Goal: Task Accomplishment & Management: Use online tool/utility

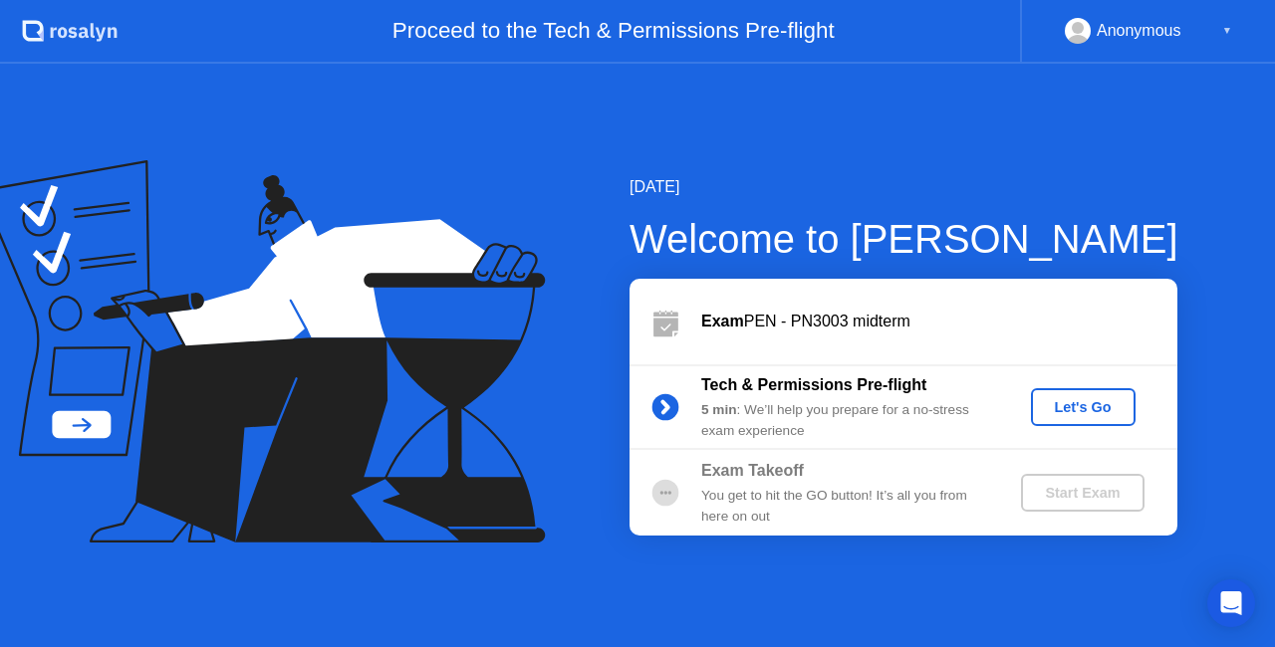
click at [1105, 406] on div "Let's Go" at bounding box center [1083, 407] width 89 height 16
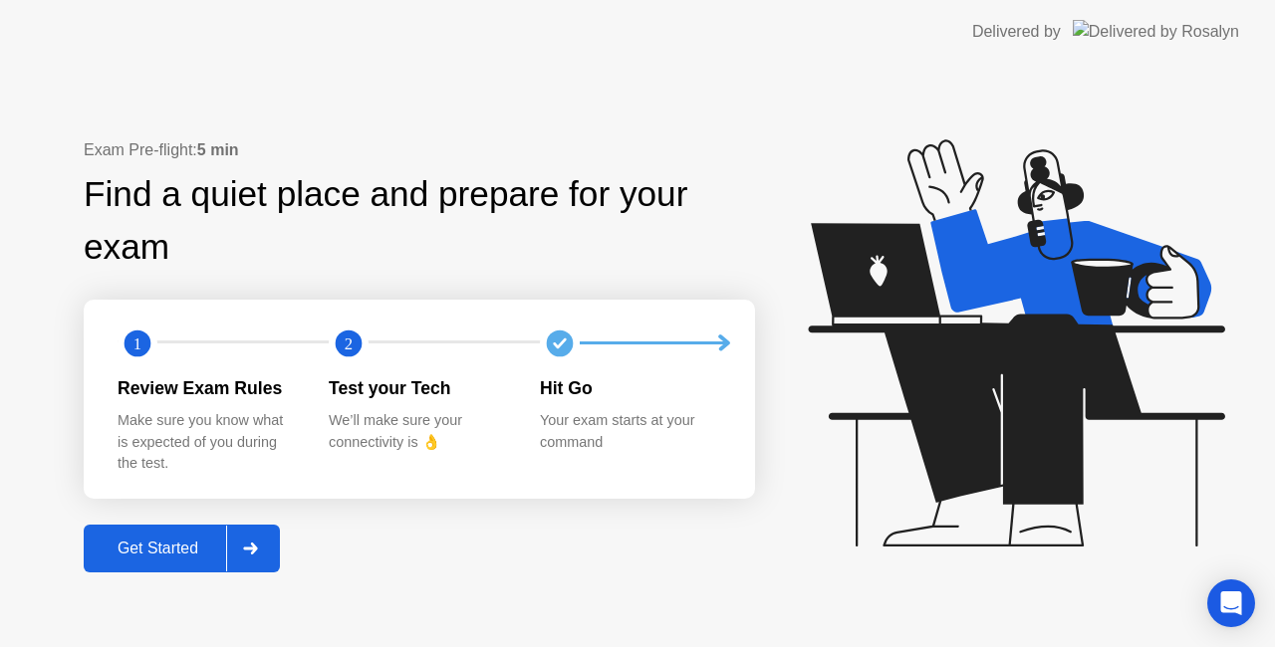
click at [247, 545] on icon at bounding box center [250, 549] width 15 height 12
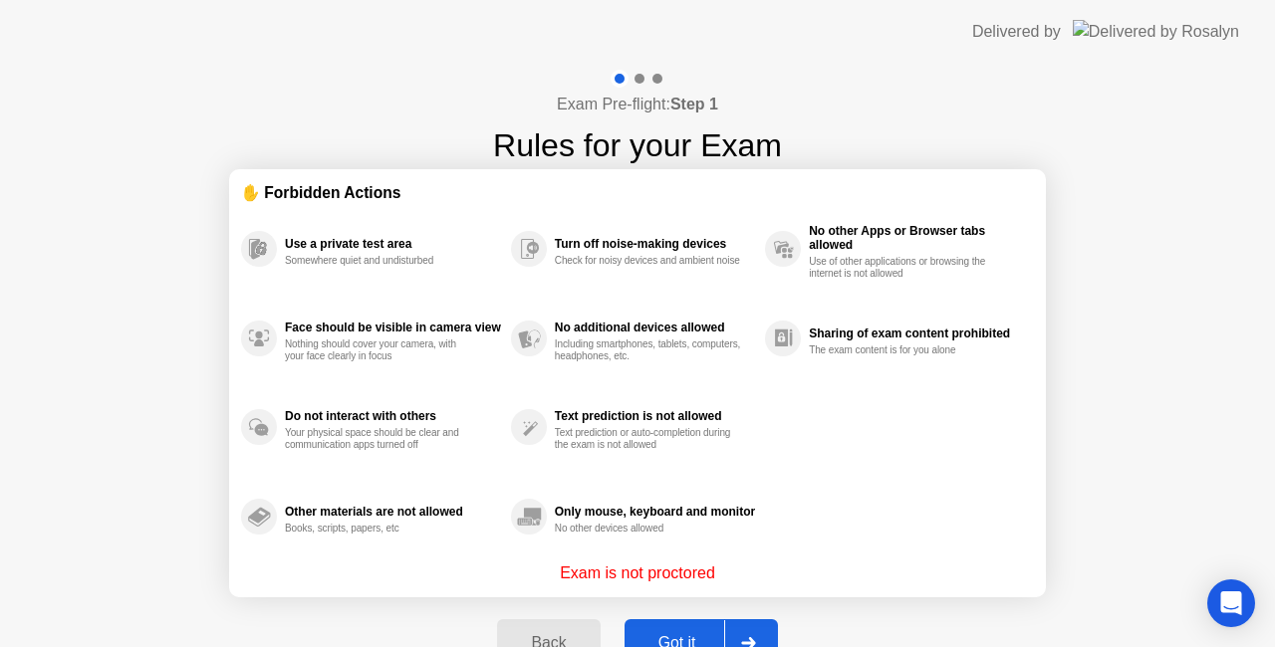
click at [744, 625] on div at bounding box center [748, 643] width 48 height 46
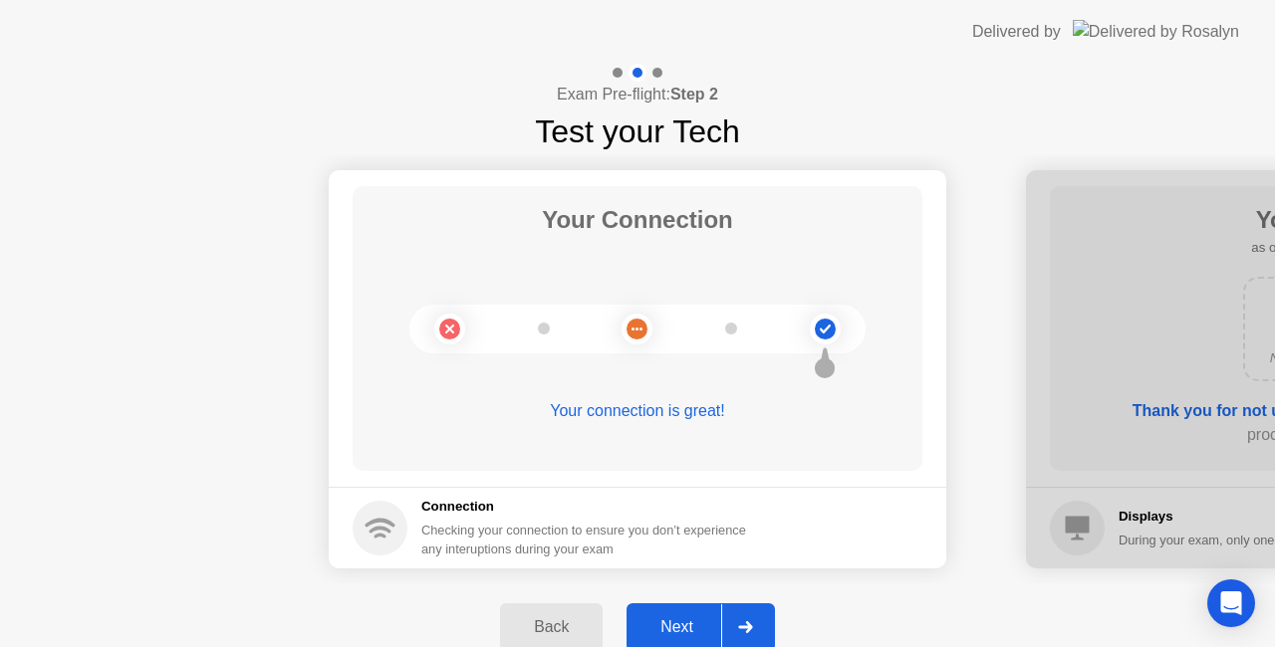
click at [755, 628] on div at bounding box center [745, 627] width 48 height 46
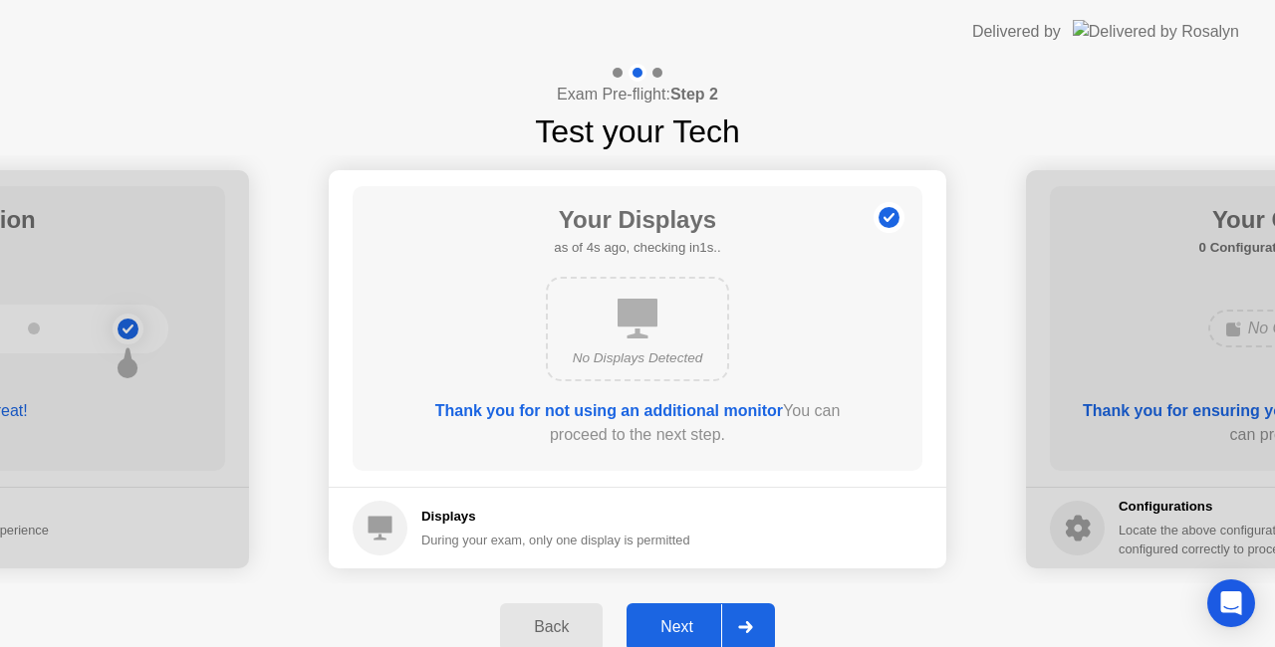
click at [752, 632] on icon at bounding box center [745, 627] width 15 height 12
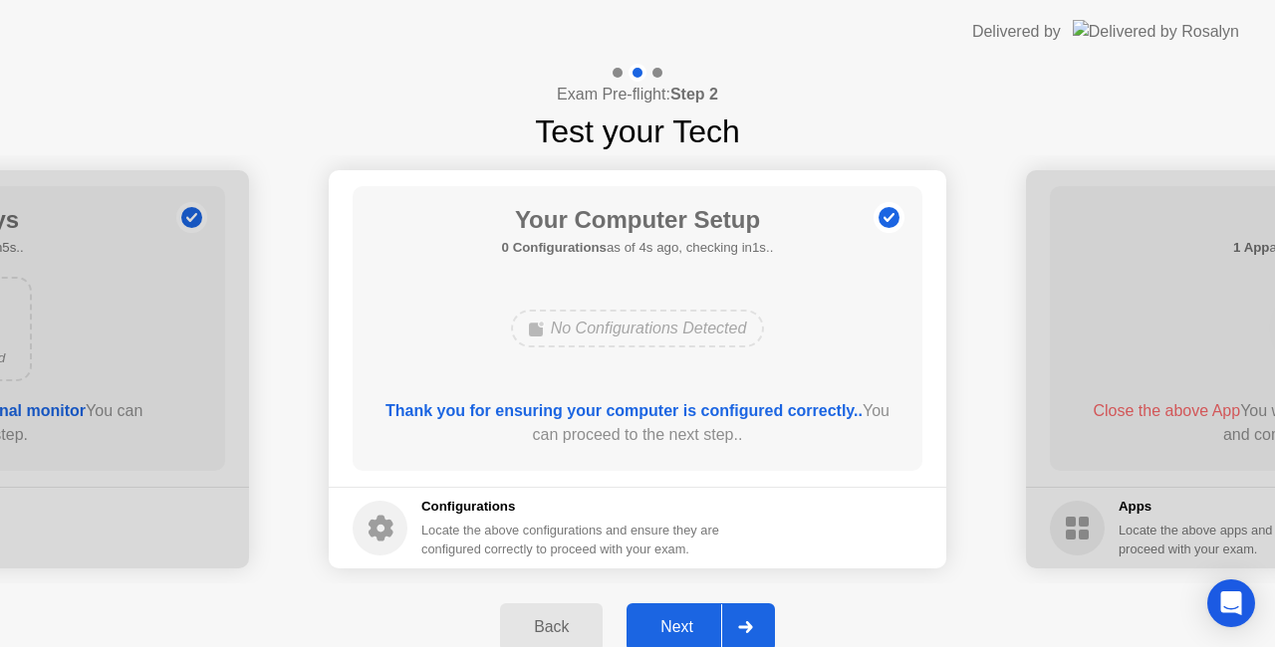
click at [745, 620] on div at bounding box center [745, 627] width 48 height 46
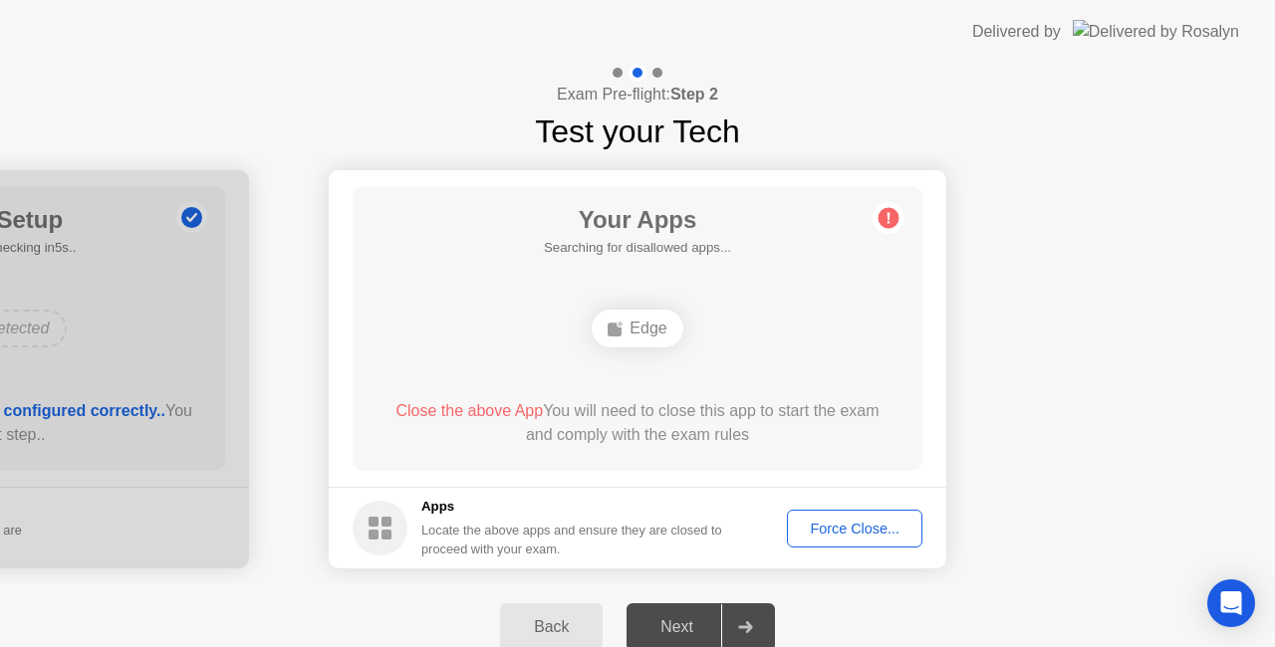
click at [866, 534] on div "Force Close..." at bounding box center [854, 529] width 121 height 16
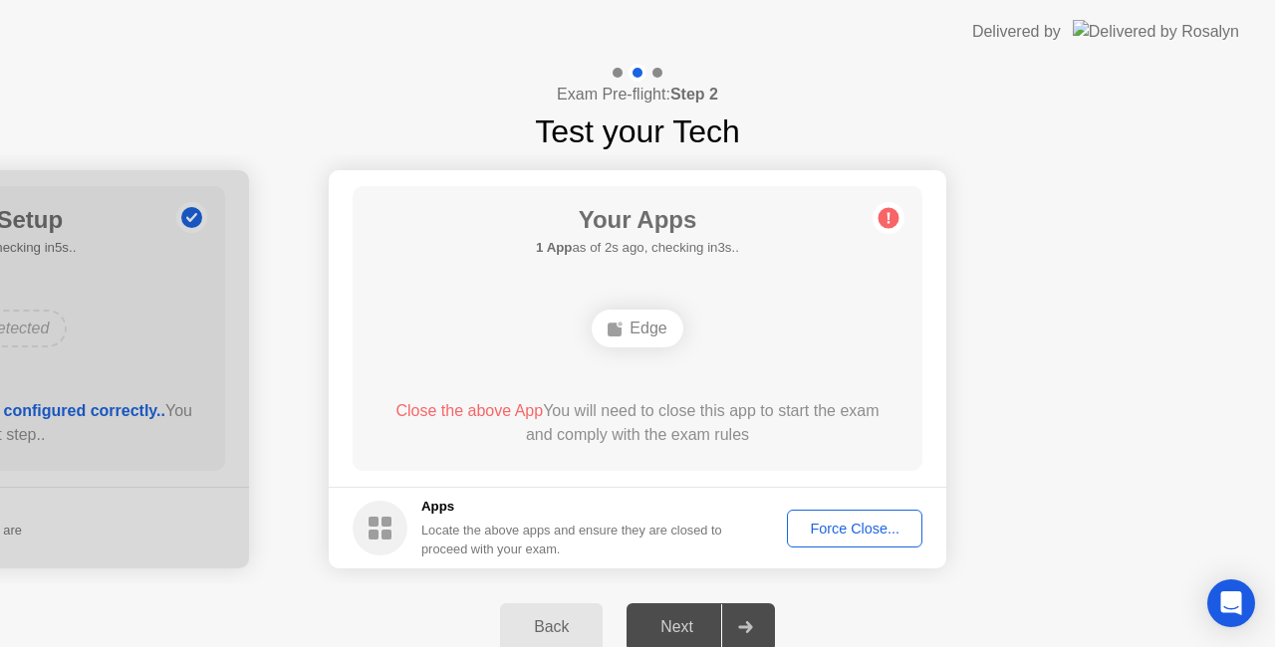
click at [856, 529] on div "Force Close..." at bounding box center [854, 529] width 121 height 16
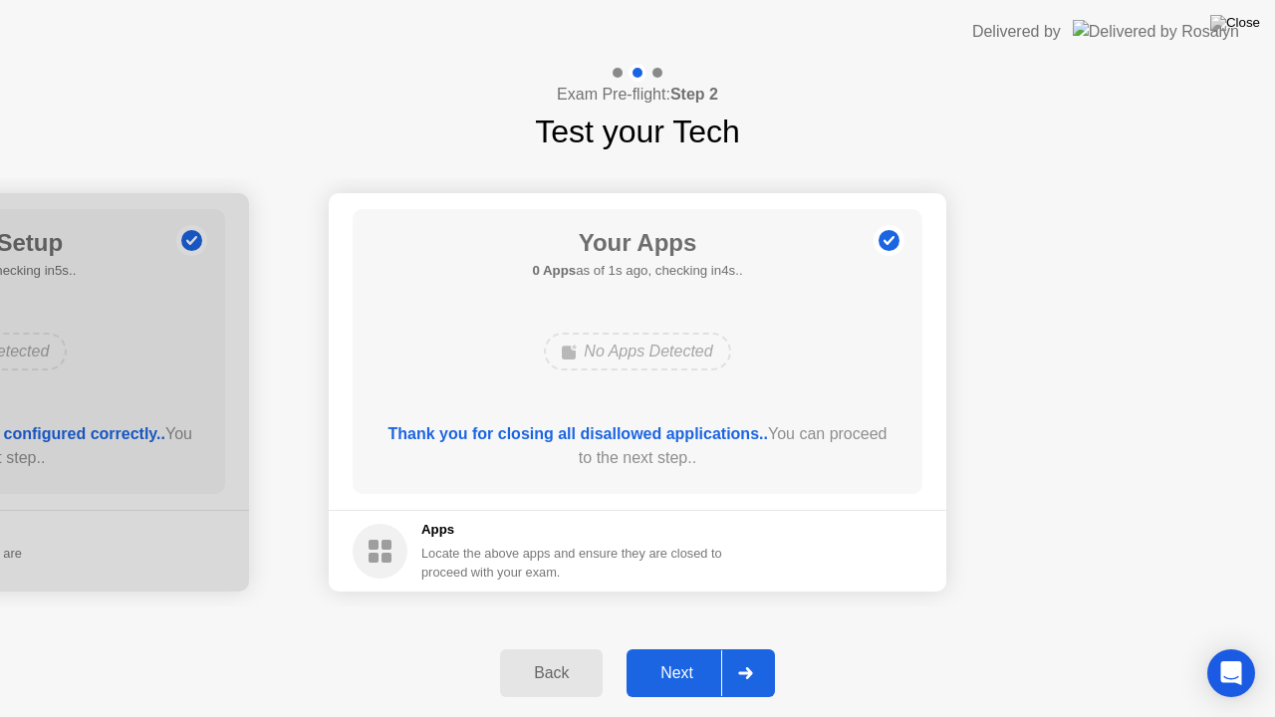
click at [745, 646] on div at bounding box center [745, 673] width 48 height 46
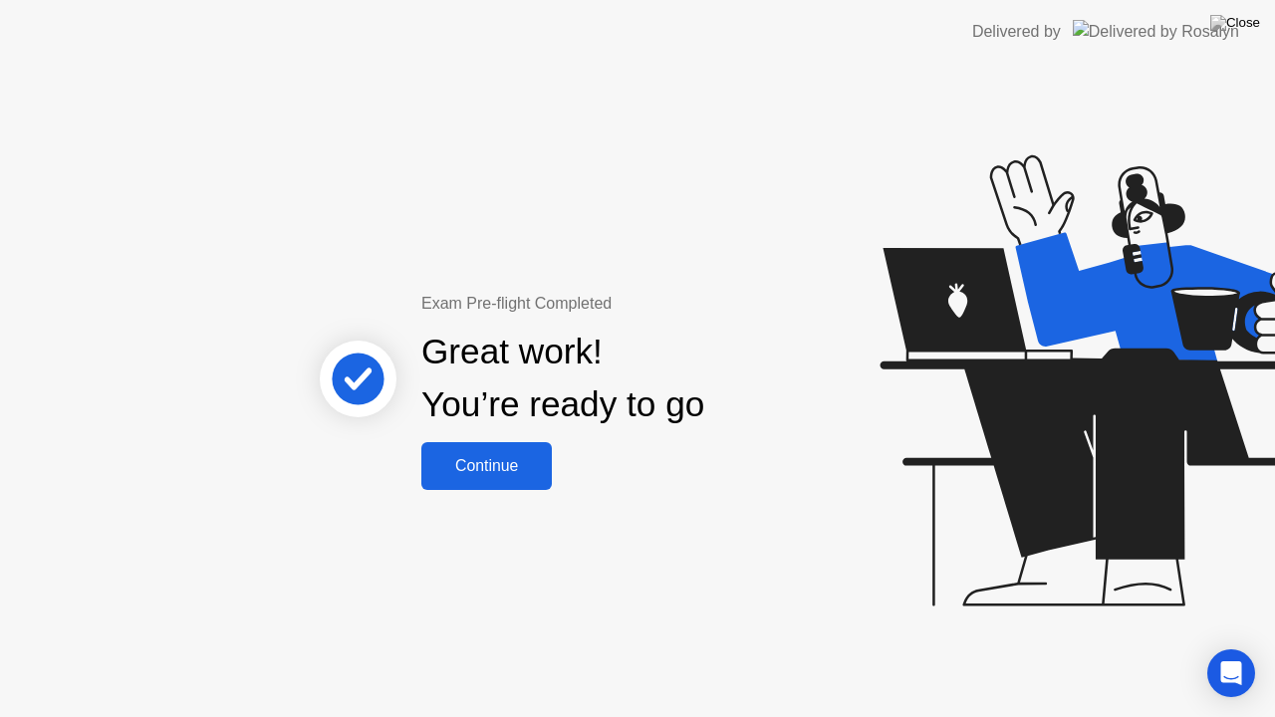
click at [492, 482] on button "Continue" at bounding box center [486, 466] width 130 height 48
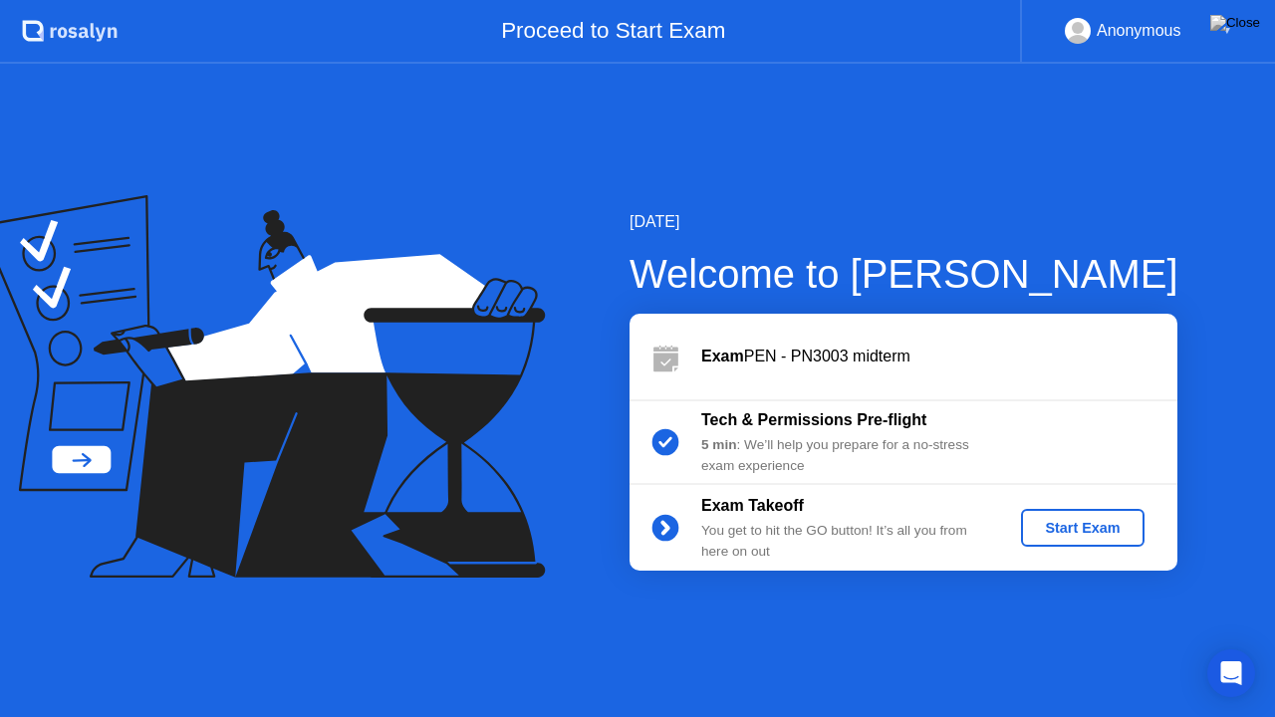
click at [1074, 534] on div "Start Exam" at bounding box center [1082, 528] width 107 height 16
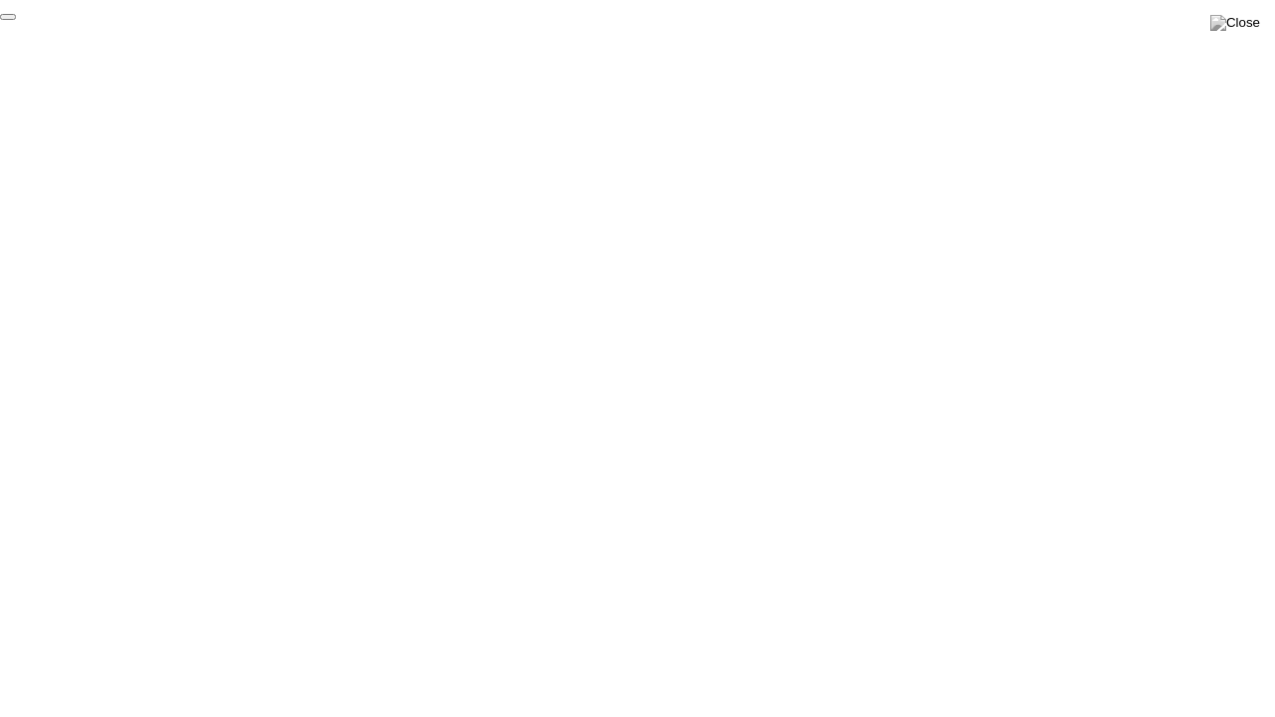
click at [16, 20] on button "End Proctoring Session" at bounding box center [8, 17] width 16 height 6
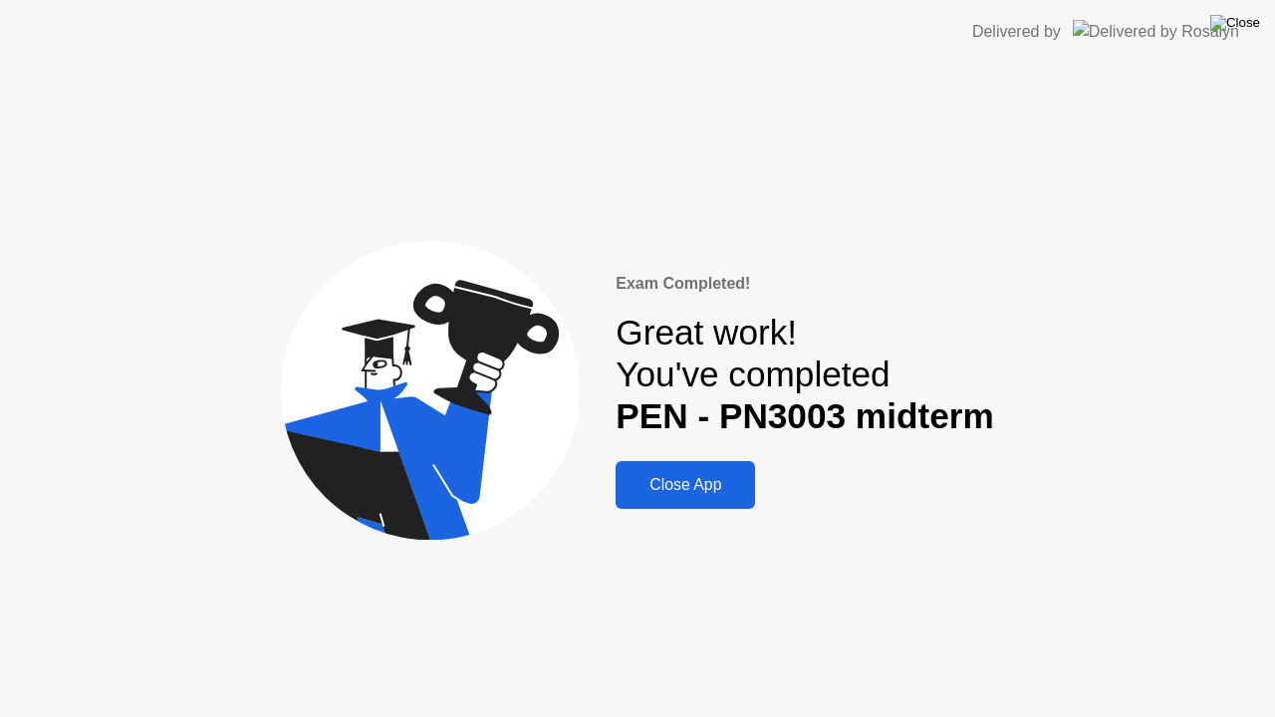
click at [1252, 22] on img at bounding box center [1235, 23] width 50 height 16
